Goal: Communication & Community: Answer question/provide support

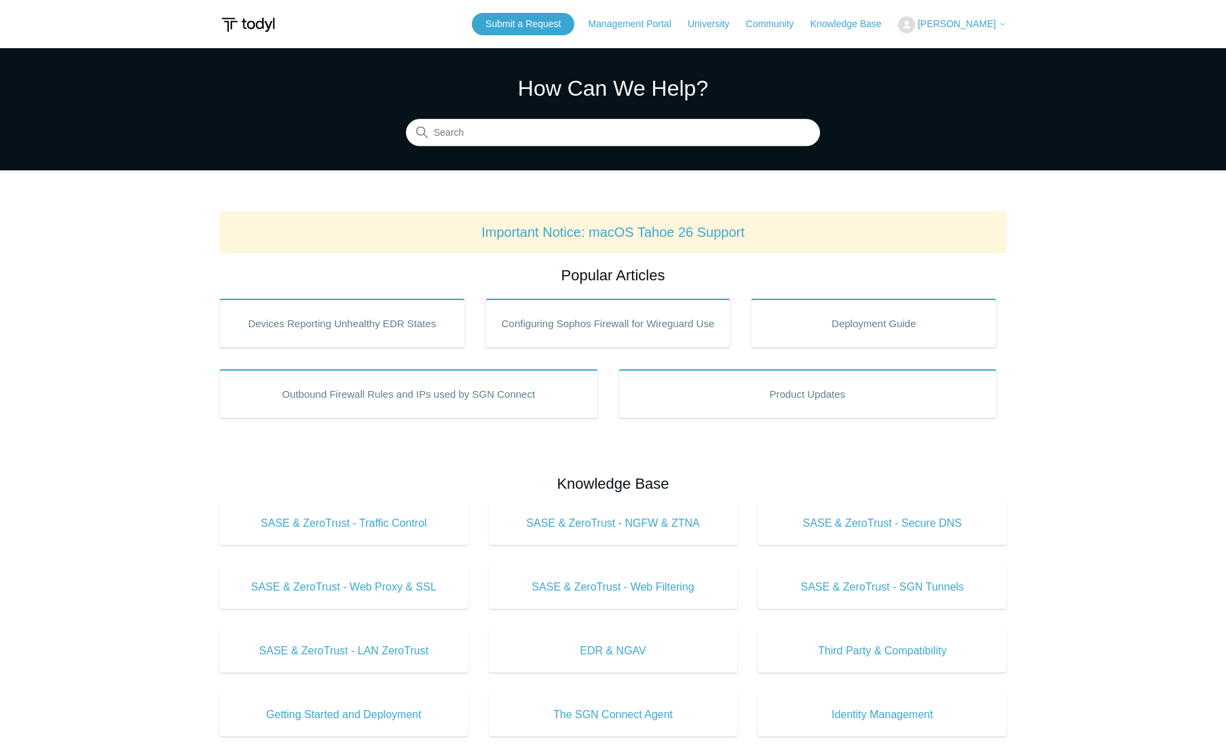
click at [947, 26] on button "[PERSON_NAME]" at bounding box center [952, 24] width 109 height 17
click at [972, 52] on link "My Support Requests" at bounding box center [965, 53] width 132 height 24
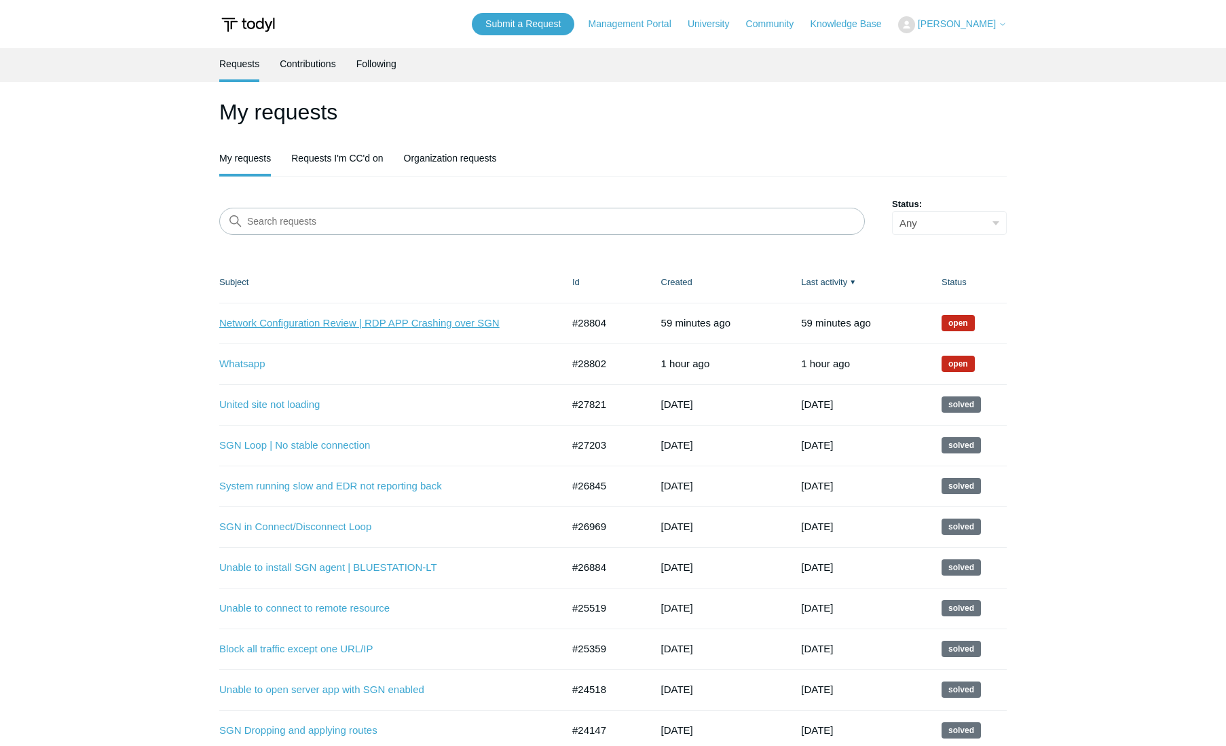
click at [426, 325] on link "Network Configuration Review | RDP APP Crashing over SGN" at bounding box center [380, 324] width 322 height 16
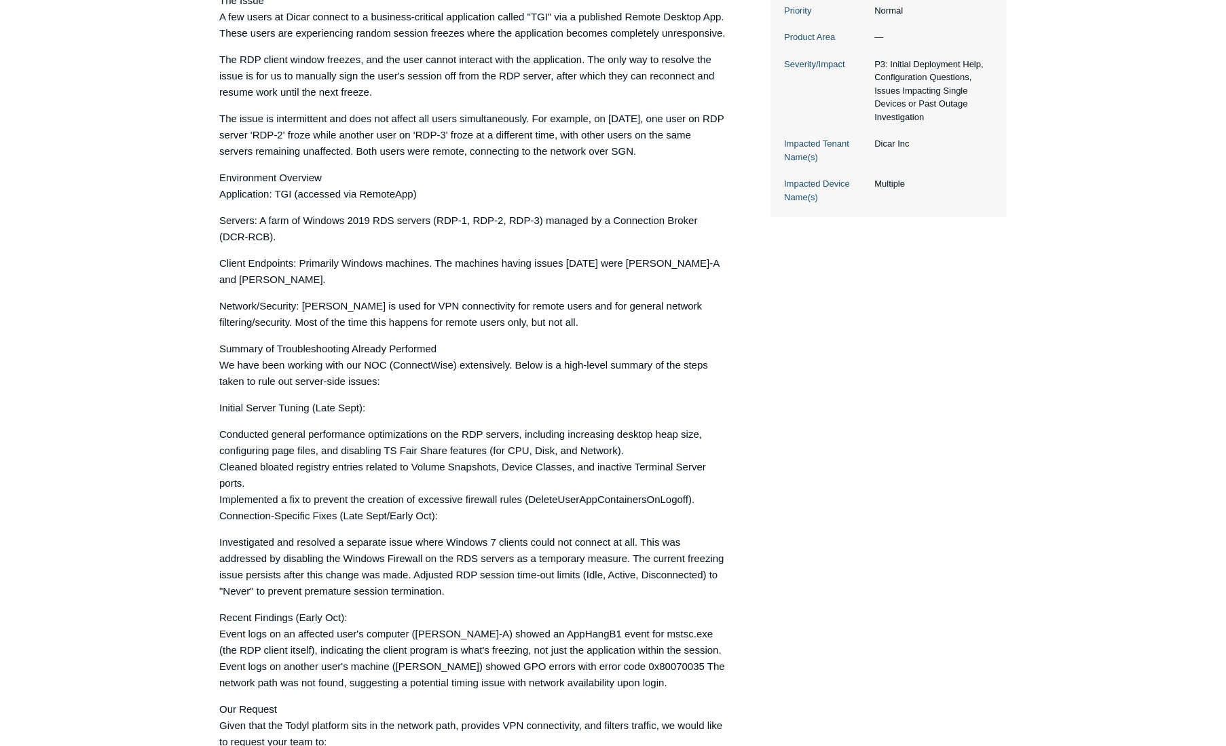
scroll to position [797, 0]
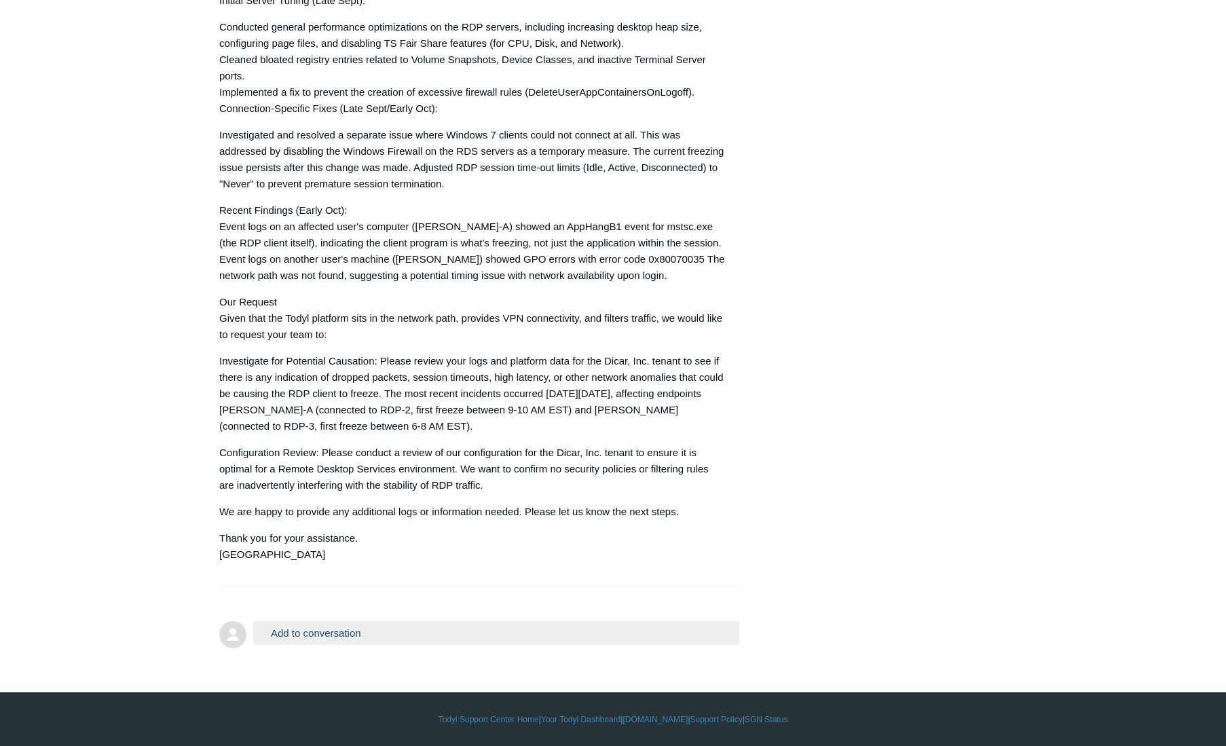
click at [396, 632] on button "Add to conversation" at bounding box center [496, 633] width 486 height 24
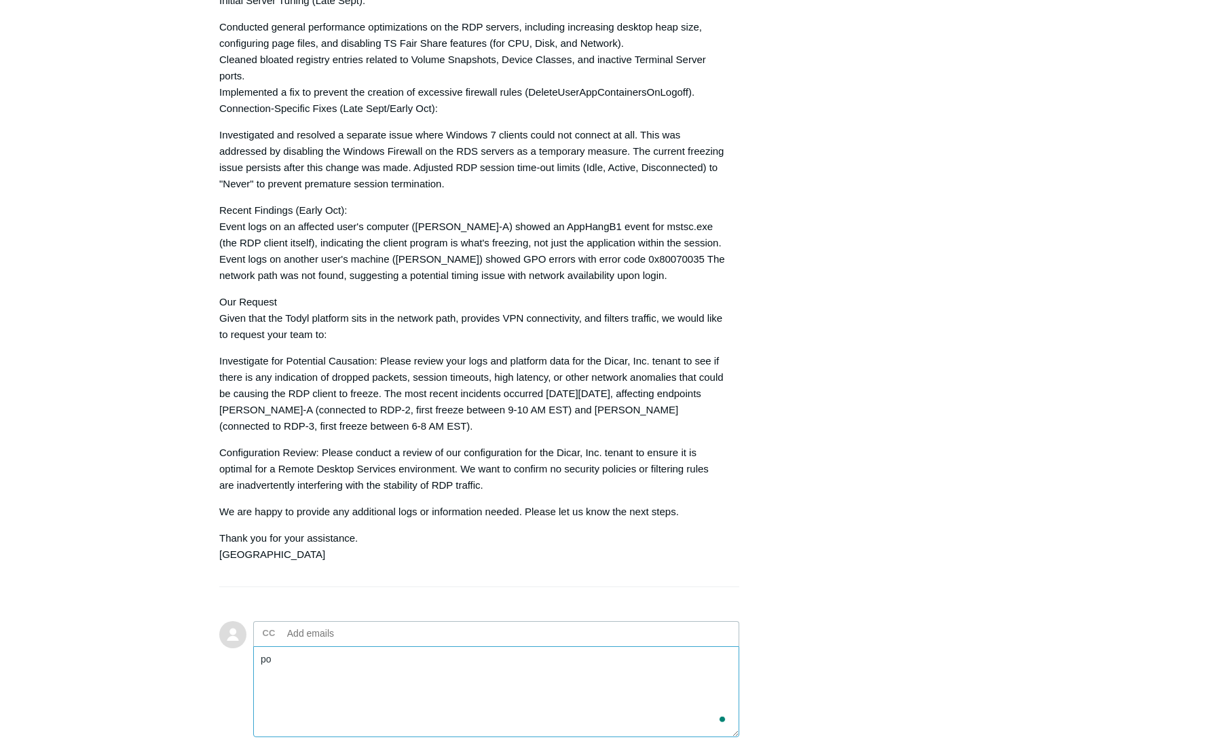
type textarea "p"
type textarea "Futhermore, I've attached a network diagram"
drag, startPoint x: 484, startPoint y: 681, endPoint x: 124, endPoint y: 669, distance: 359.9
click at [124, 669] on main "Requests Contributions Following Todyl Support Center My activities Network Con…" at bounding box center [613, 38] width 1226 height 1575
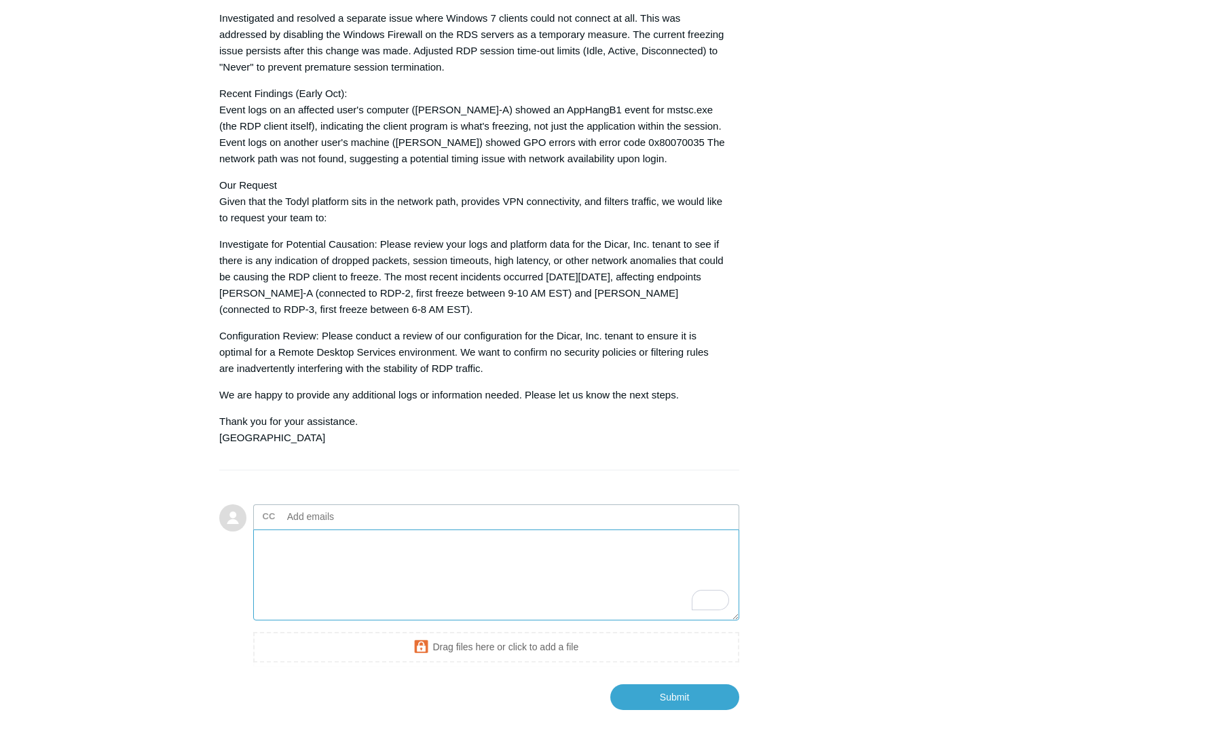
scroll to position [972, 0]
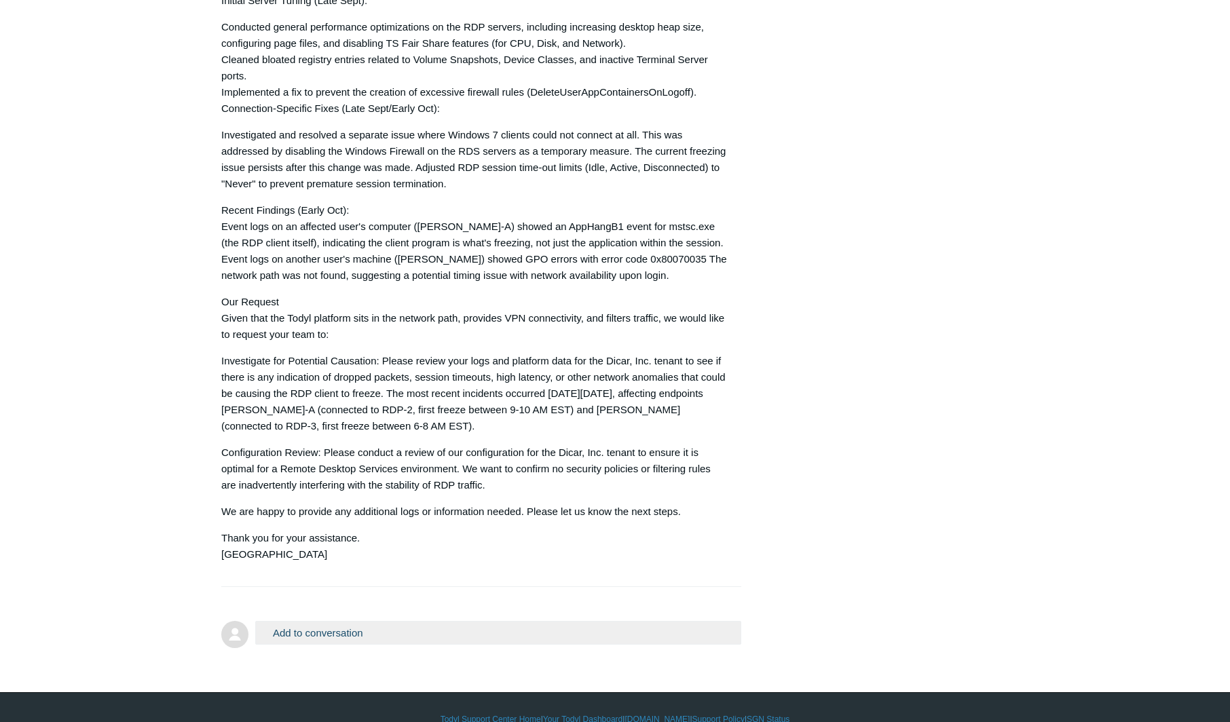
scroll to position [820, 0]
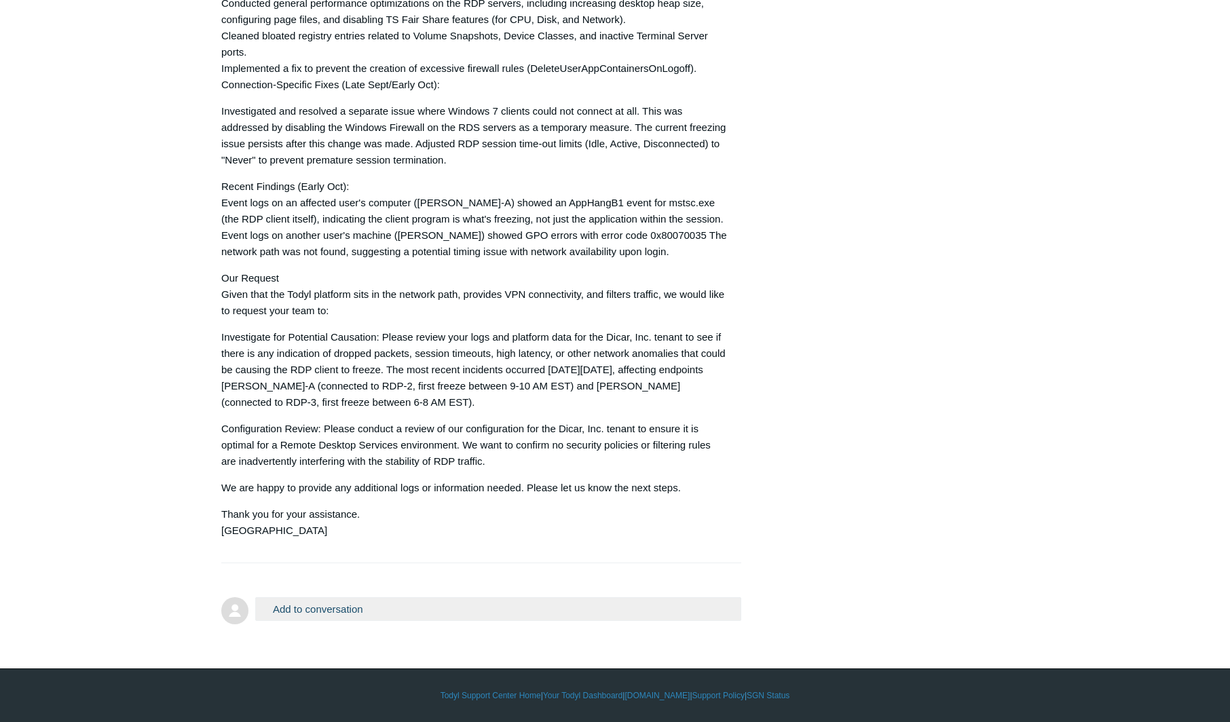
click at [381, 606] on button "Add to conversation" at bounding box center [498, 609] width 486 height 24
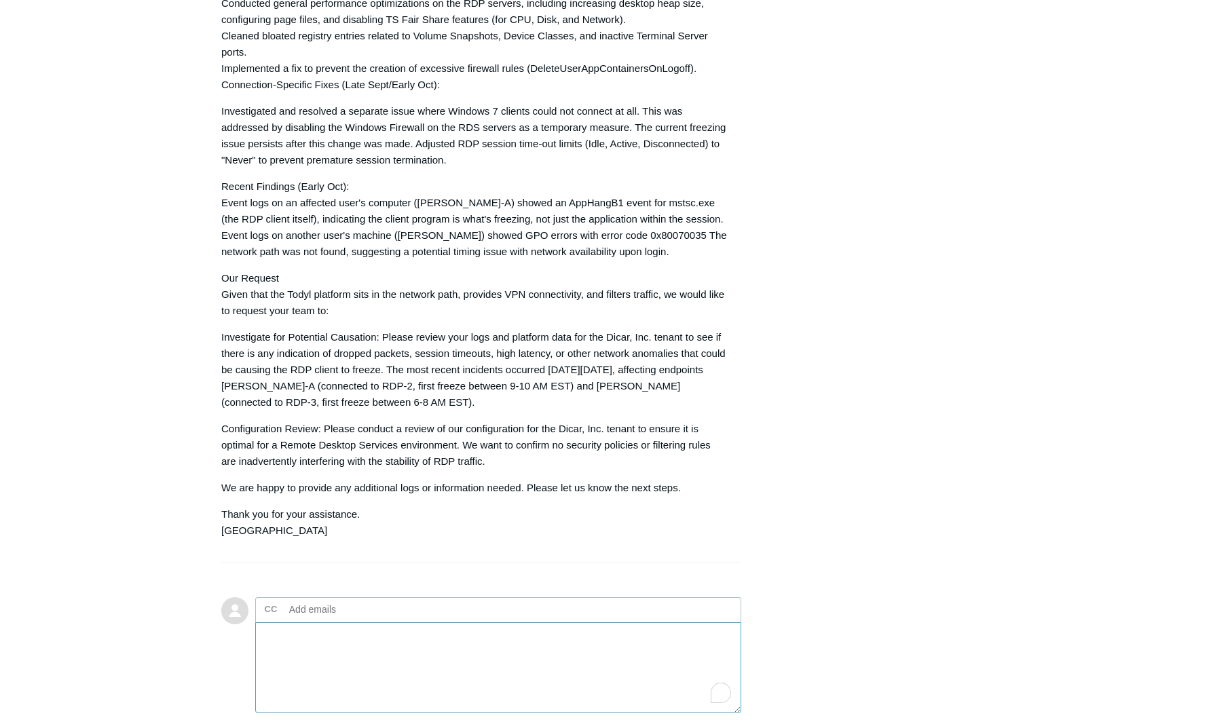
paste textarea "Following up on my previous request regarding the intermittent RDP freezes at D…"
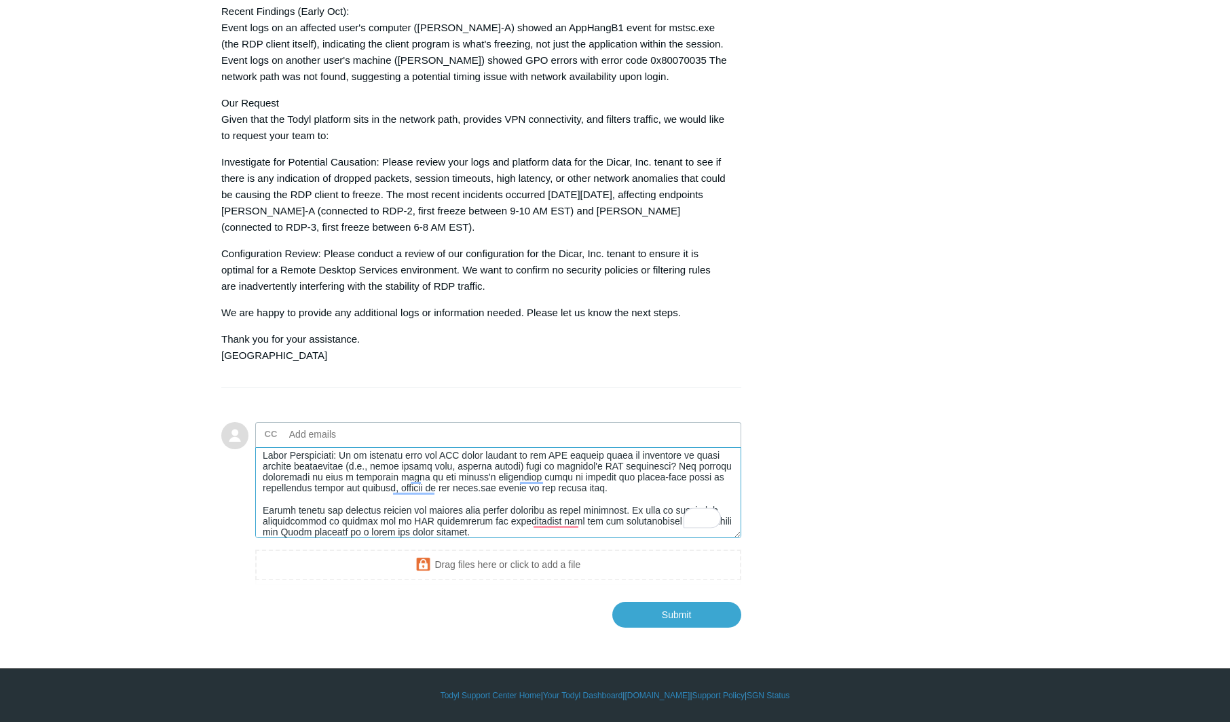
scroll to position [201, 0]
click at [525, 532] on textarea "To enrich screen reader interactions, please activate Accessibility in Grammarl…" at bounding box center [498, 493] width 486 height 92
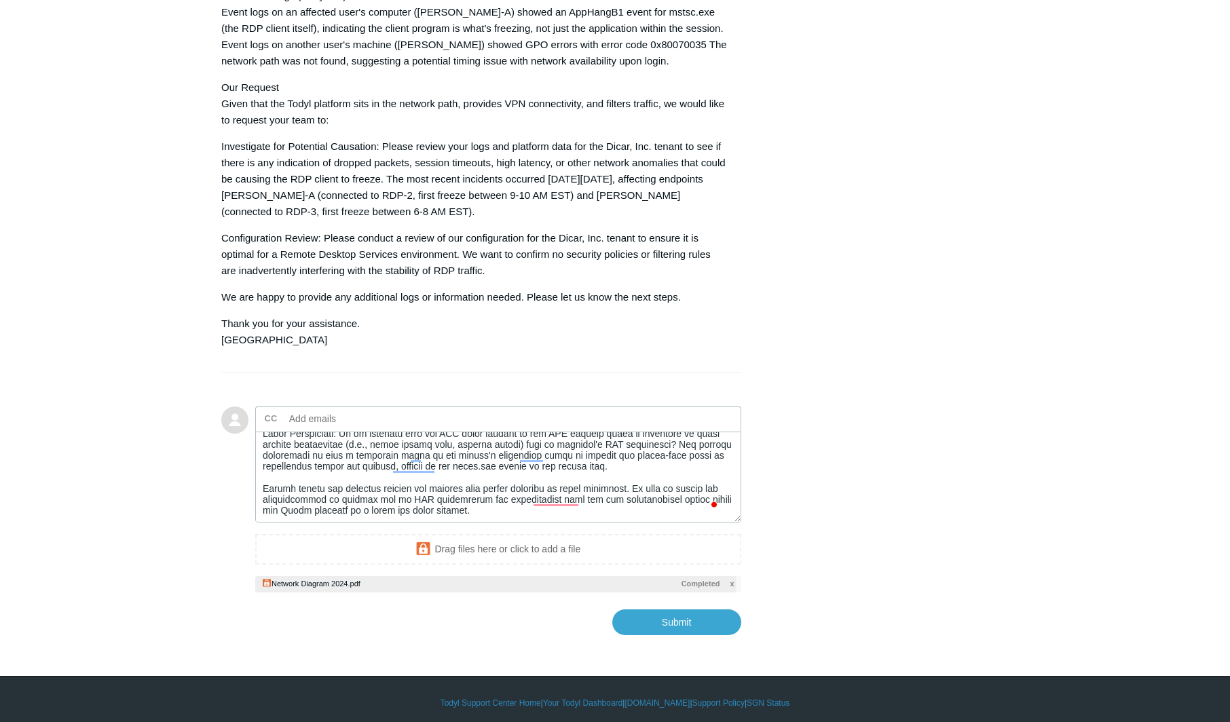
scroll to position [1019, 0]
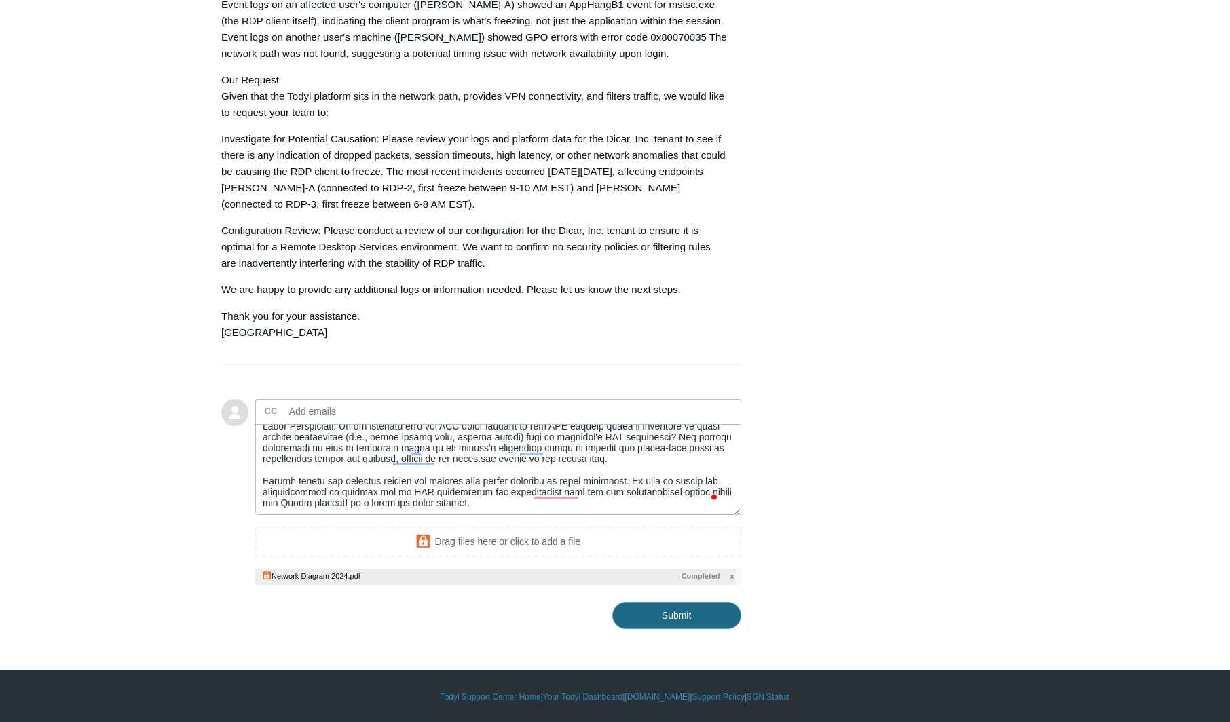
click at [690, 612] on input "Submit" at bounding box center [676, 615] width 129 height 27
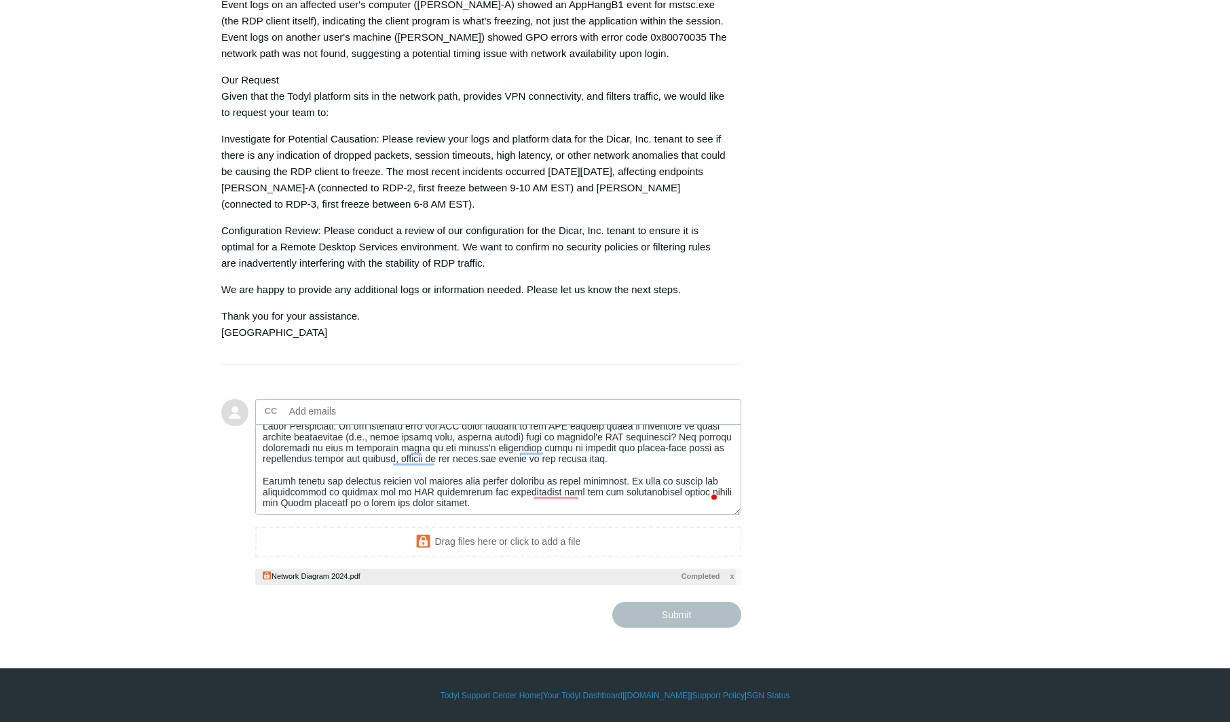
type textarea "Following up on my previous request regarding the intermittent RDP freezes at D…"
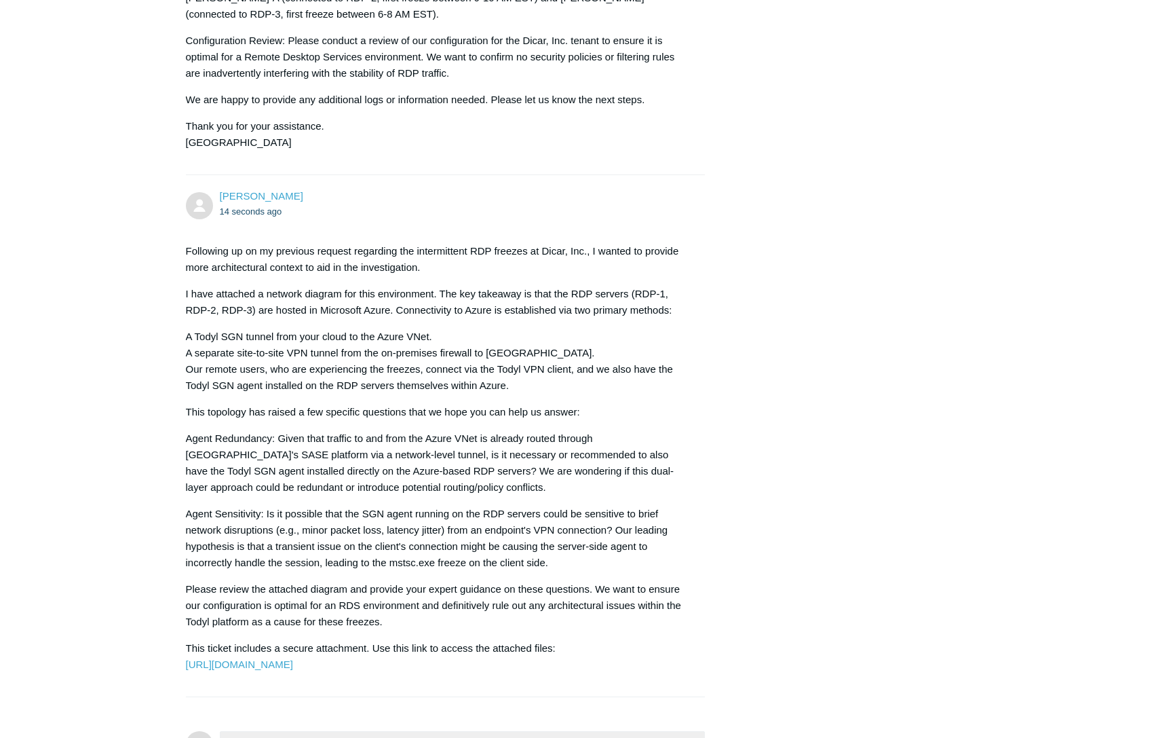
scroll to position [1359, 0]
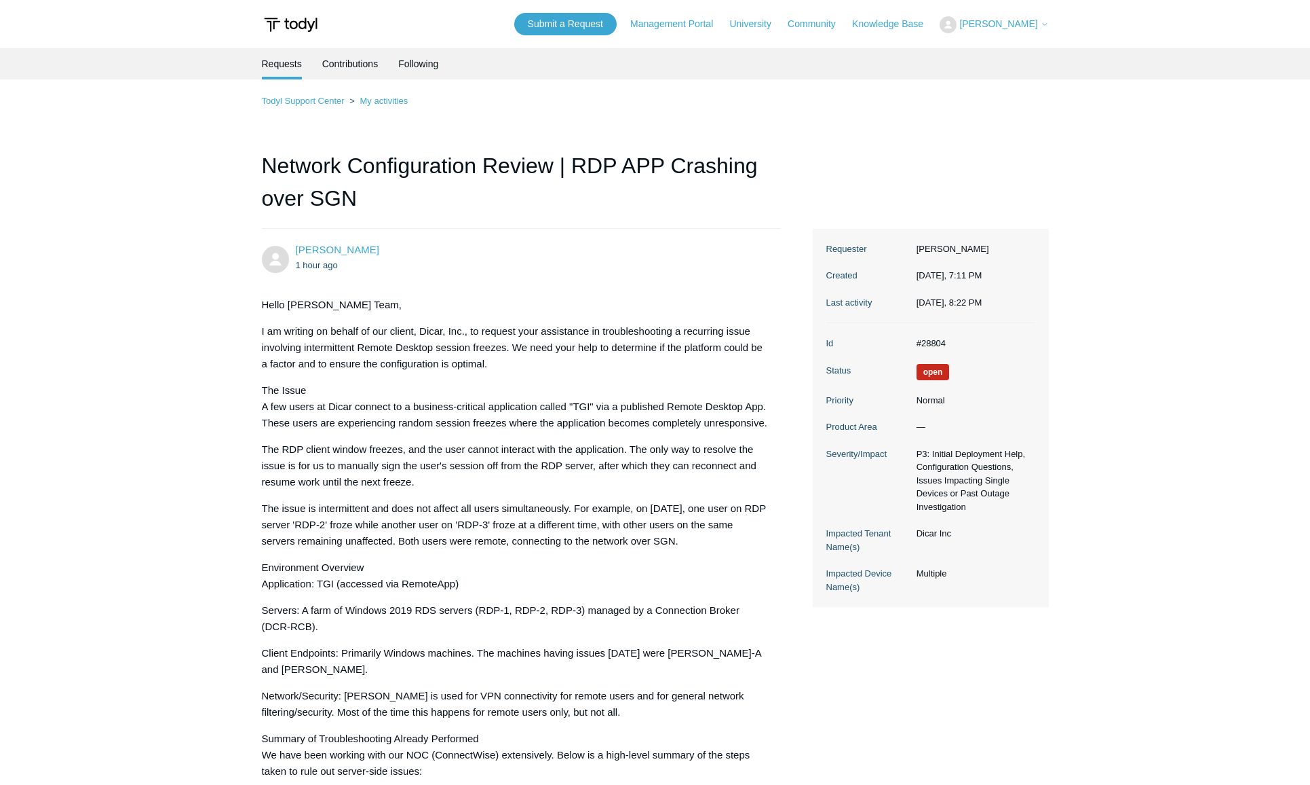
click at [1022, 23] on span "[PERSON_NAME]" at bounding box center [999, 23] width 78 height 11
click at [1005, 49] on link "My Support Requests" at bounding box center [1007, 53] width 132 height 24
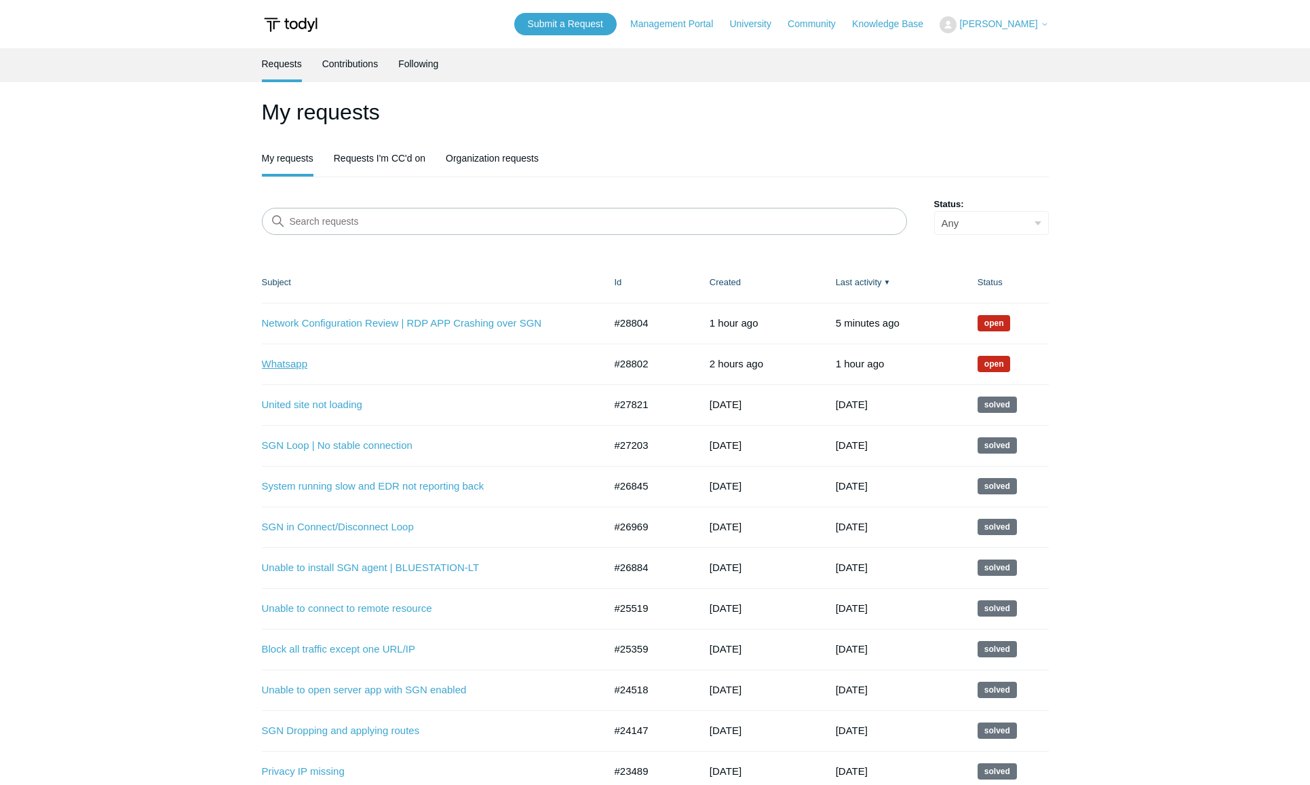
click at [299, 364] on link "Whatsapp" at bounding box center [423, 364] width 322 height 16
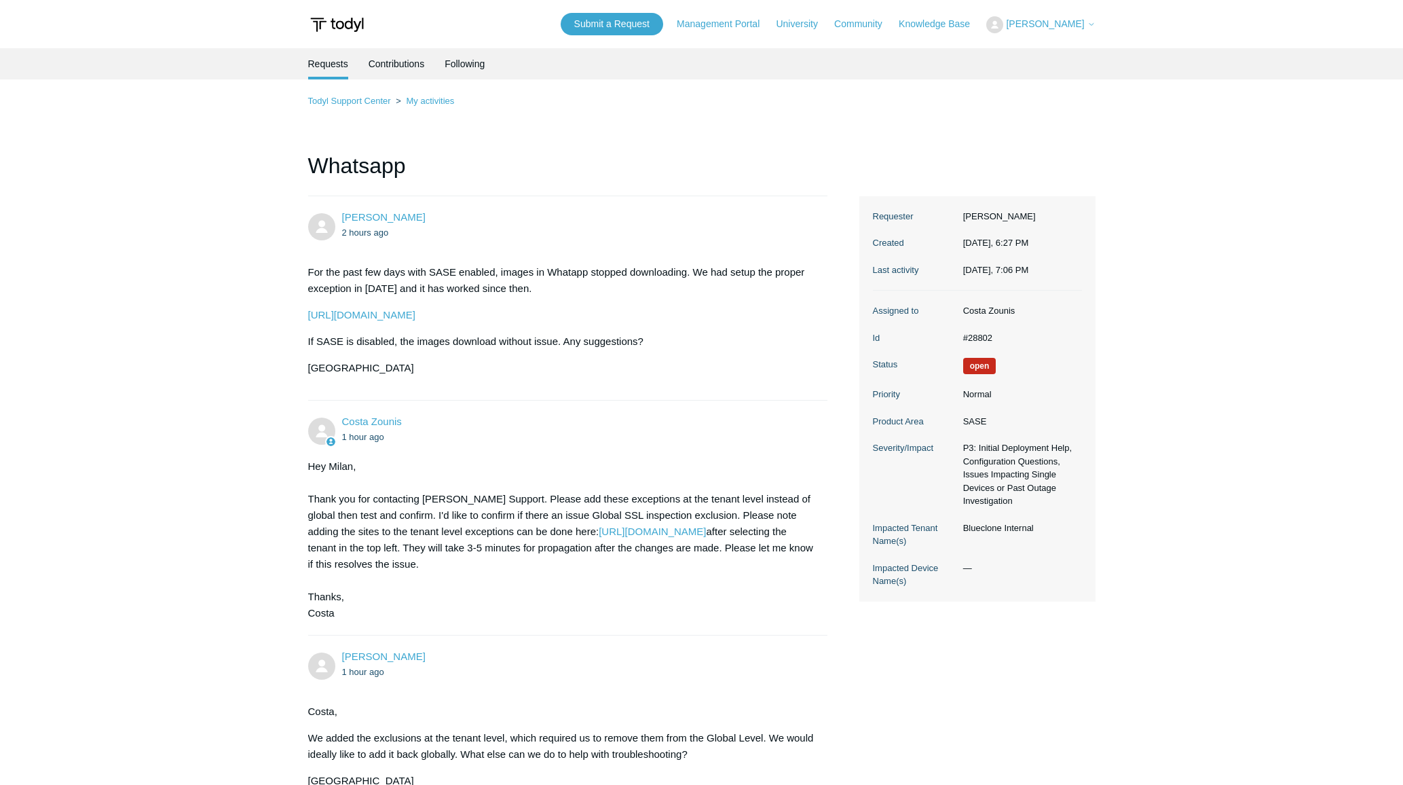
click at [1148, 35] on body "Skip to main content Submit a Request Management Portal University Community Kn…" at bounding box center [701, 499] width 1403 height 999
